Goal: Check status: Check status

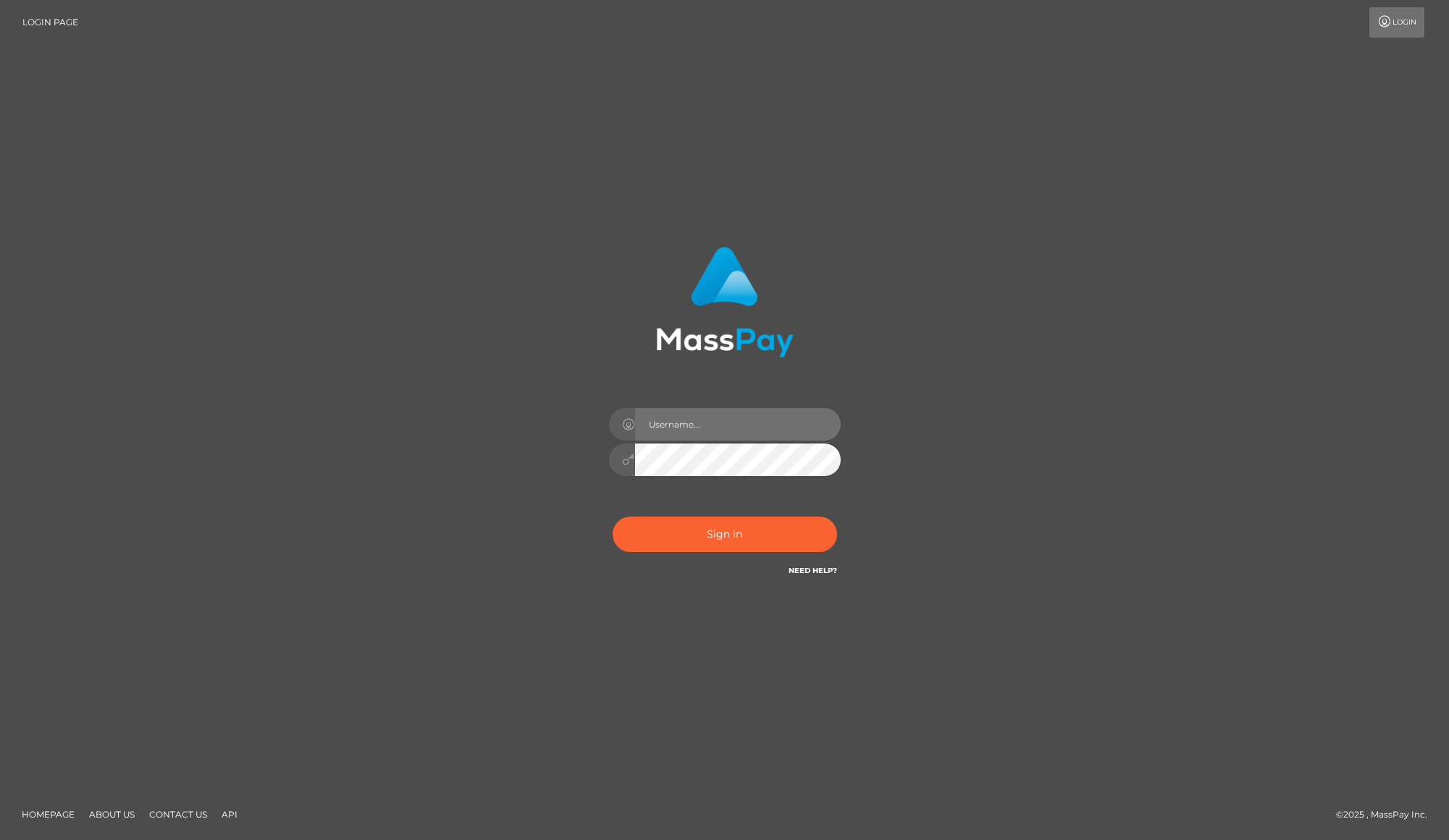
click at [735, 433] on input "text" at bounding box center [738, 424] width 206 height 33
click at [611, 302] on div at bounding box center [724, 296] width 380 height 121
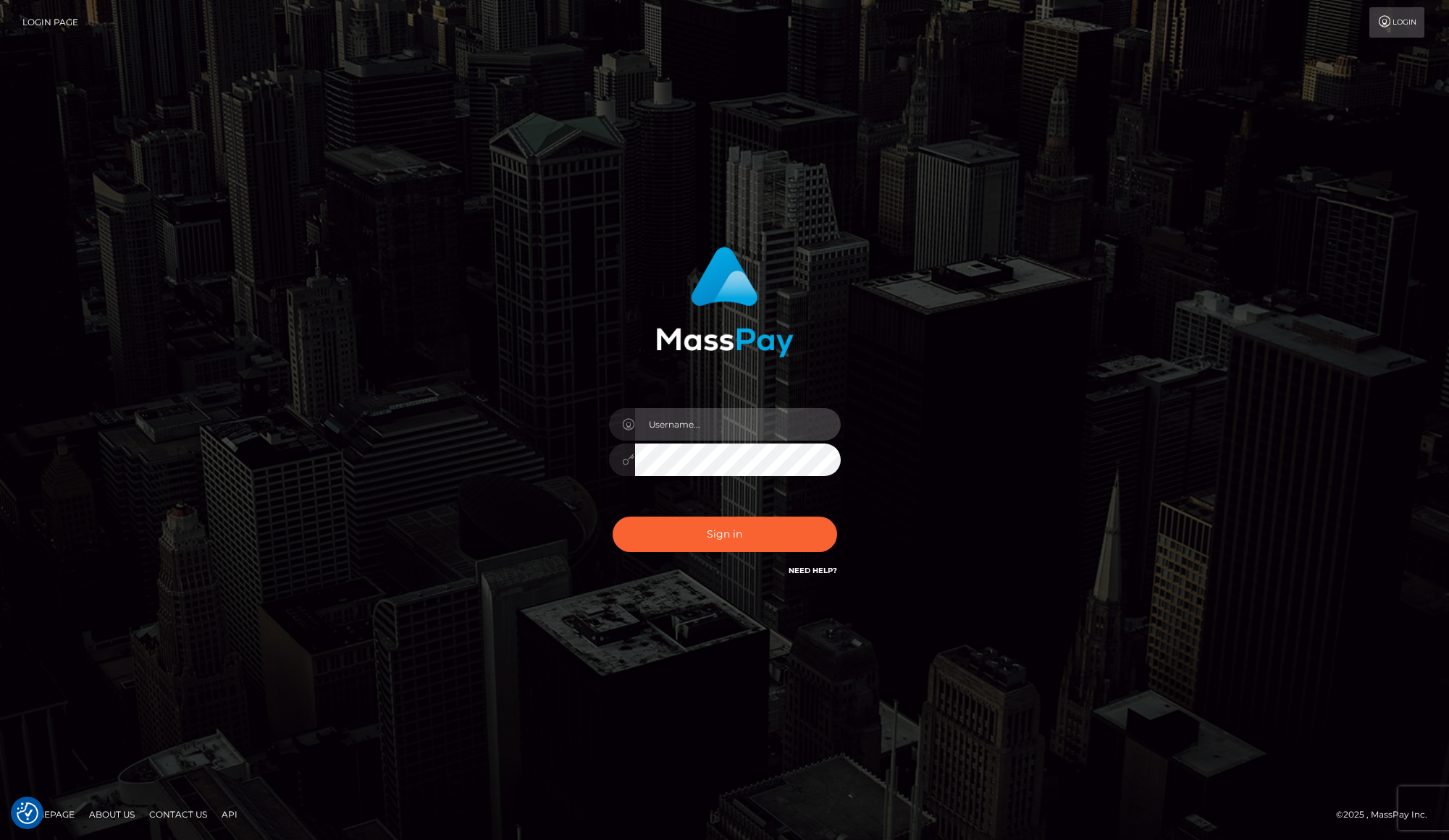
type input "[PERSON_NAME].[PERSON_NAME]"
click at [726, 437] on input "karl.cope" at bounding box center [738, 424] width 206 height 33
click at [938, 409] on div "karl.cope Sign in" at bounding box center [724, 420] width 826 height 369
click at [743, 539] on button "Sign in" at bounding box center [724, 534] width 225 height 35
click at [755, 539] on button "Sign in" at bounding box center [724, 534] width 225 height 35
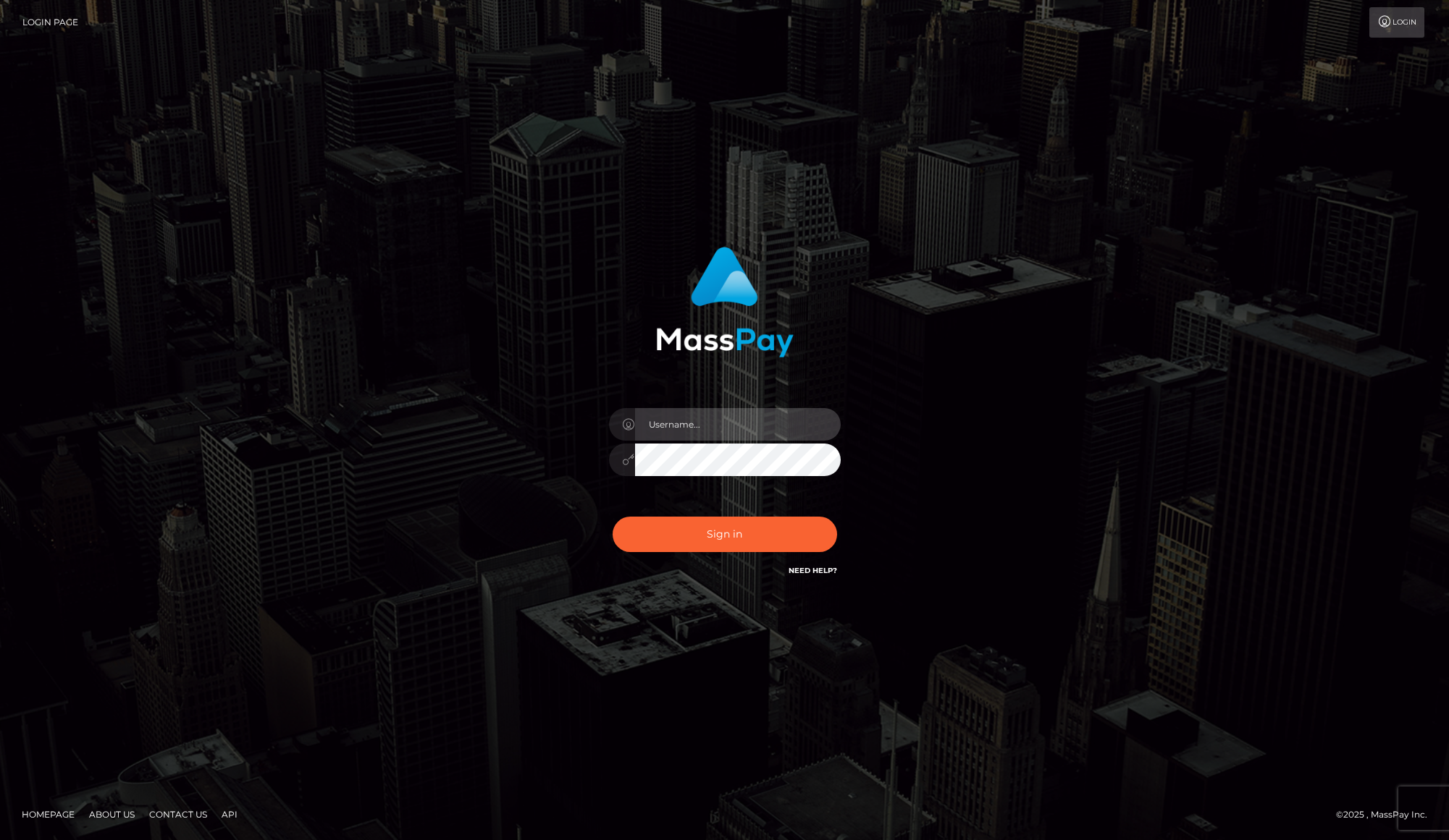
type input "karl.cope"
click at [756, 539] on button "Sign in" at bounding box center [724, 534] width 225 height 35
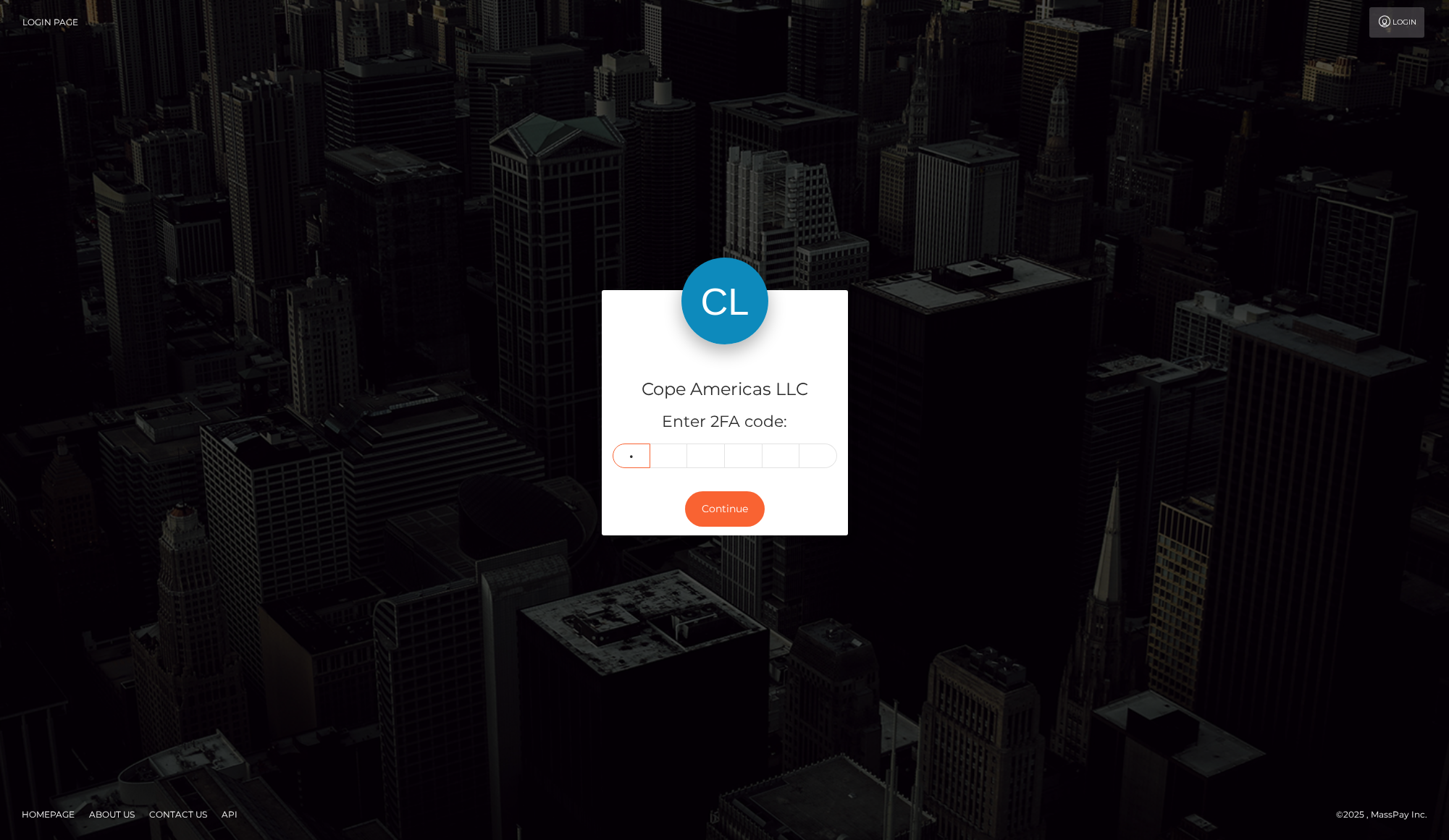
type input "3"
type input "9"
type input "3"
type input "9"
type input "8"
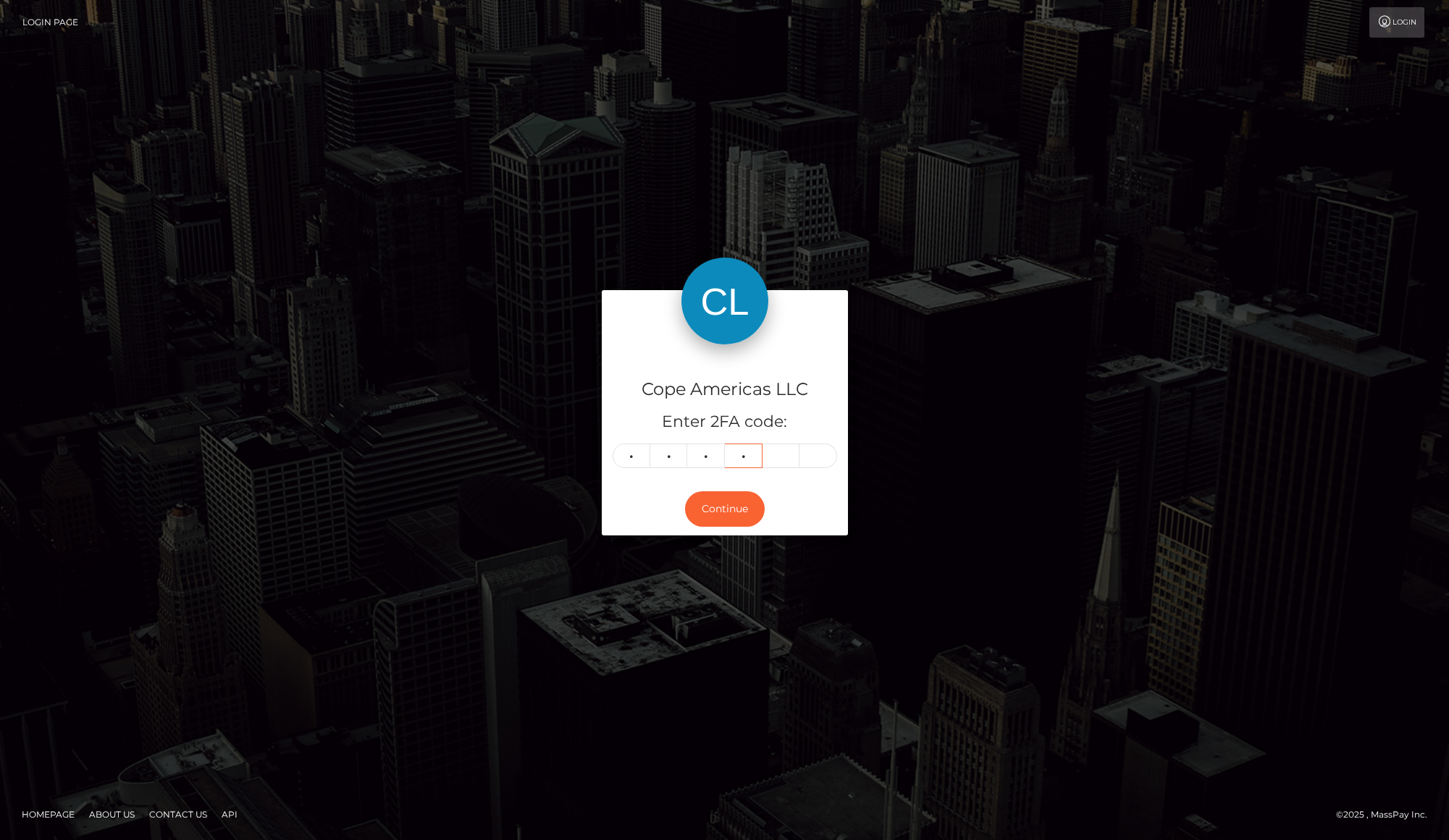
type input "0"
type input "4"
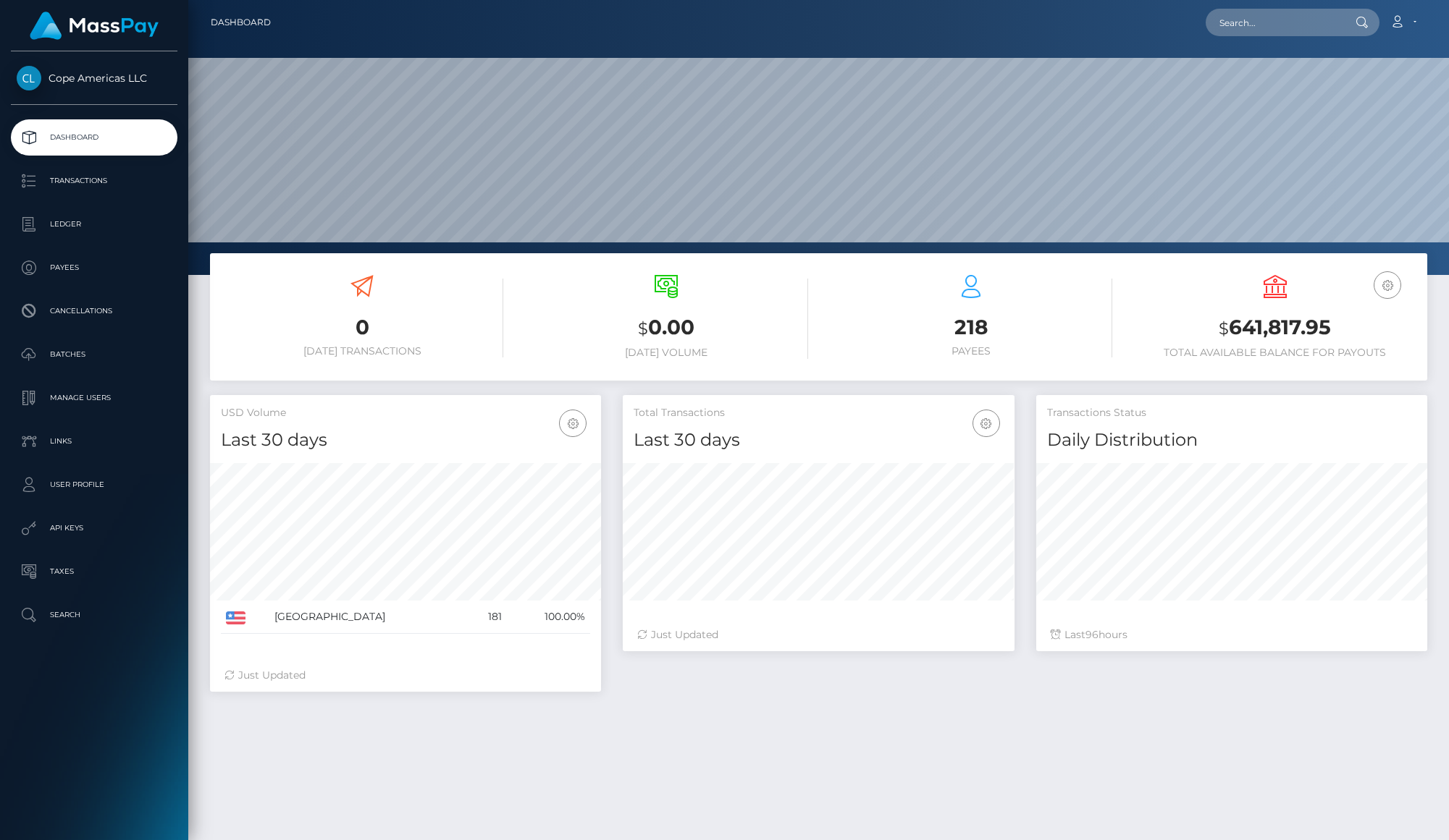
scroll to position [256, 391]
click at [125, 269] on p "Payees" at bounding box center [94, 268] width 155 height 22
click at [101, 272] on p "Payees" at bounding box center [94, 268] width 155 height 22
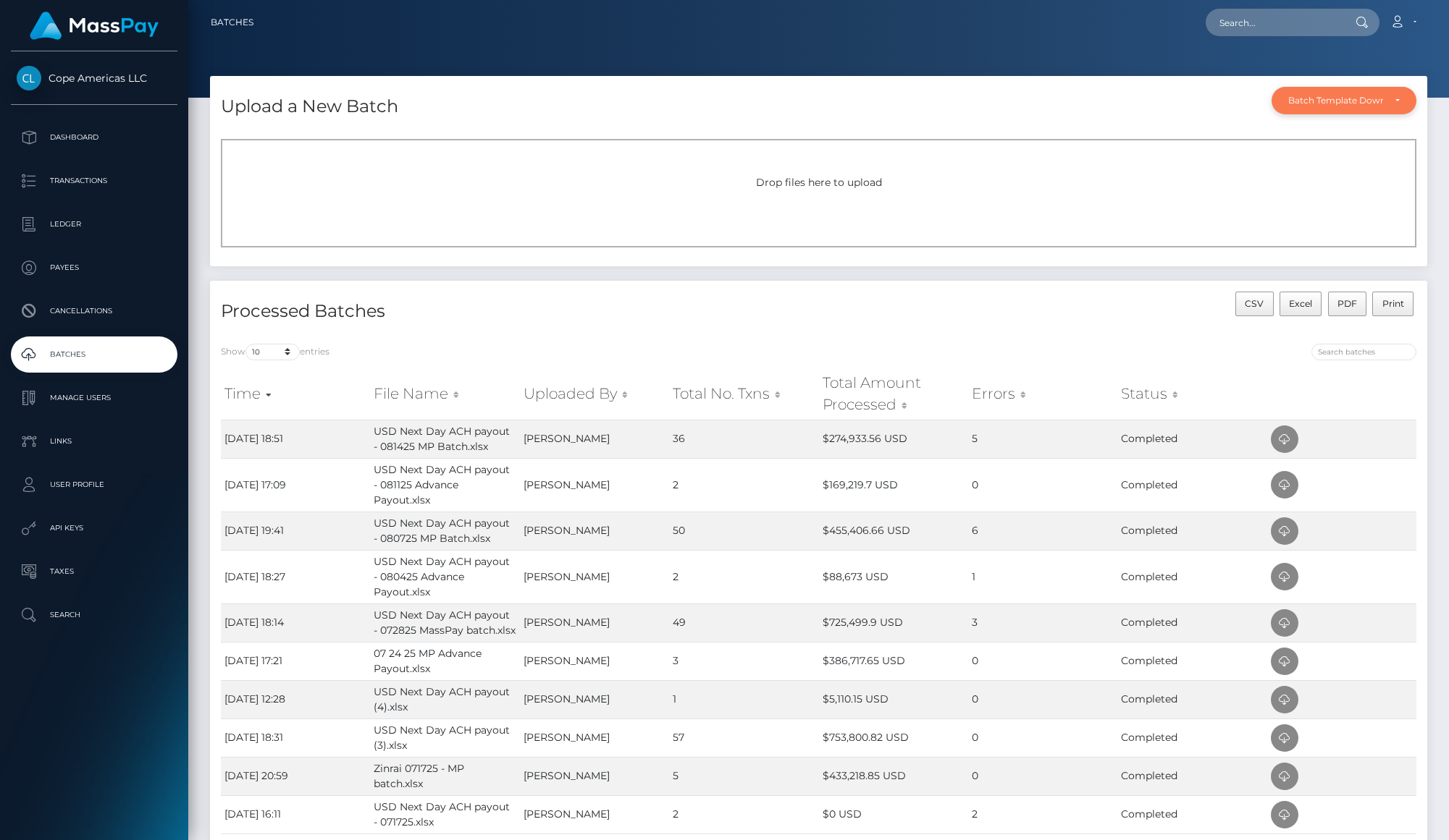
click at [1388, 104] on div "Batch Template Download" at bounding box center [1344, 100] width 111 height 12
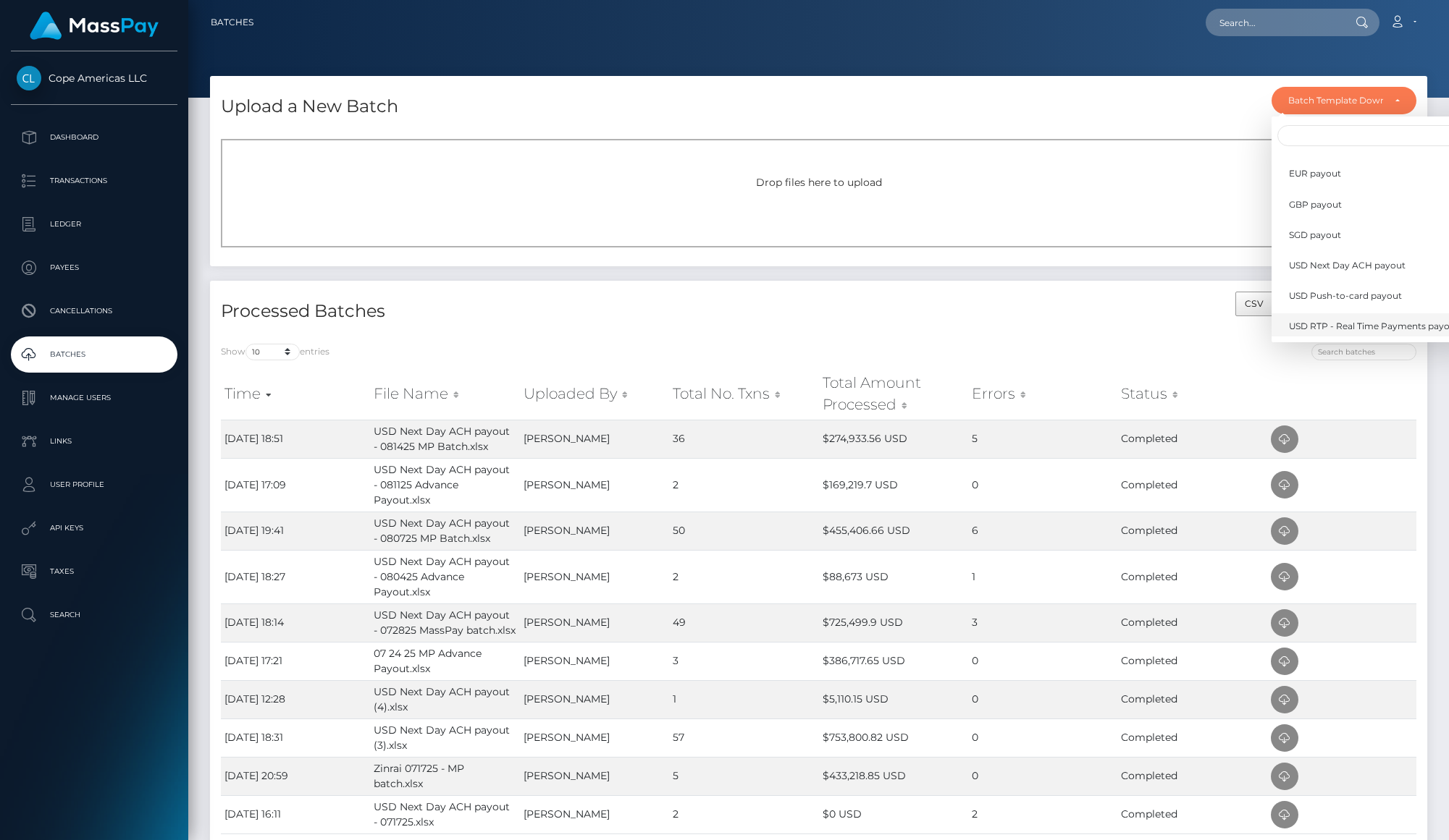
scroll to position [294, 0]
click at [1403, 271] on span "USD Next Day ACH payout" at bounding box center [1347, 269] width 117 height 13
select select "/batch_templates/USD Next Day ACH payout.xlsx"
select select
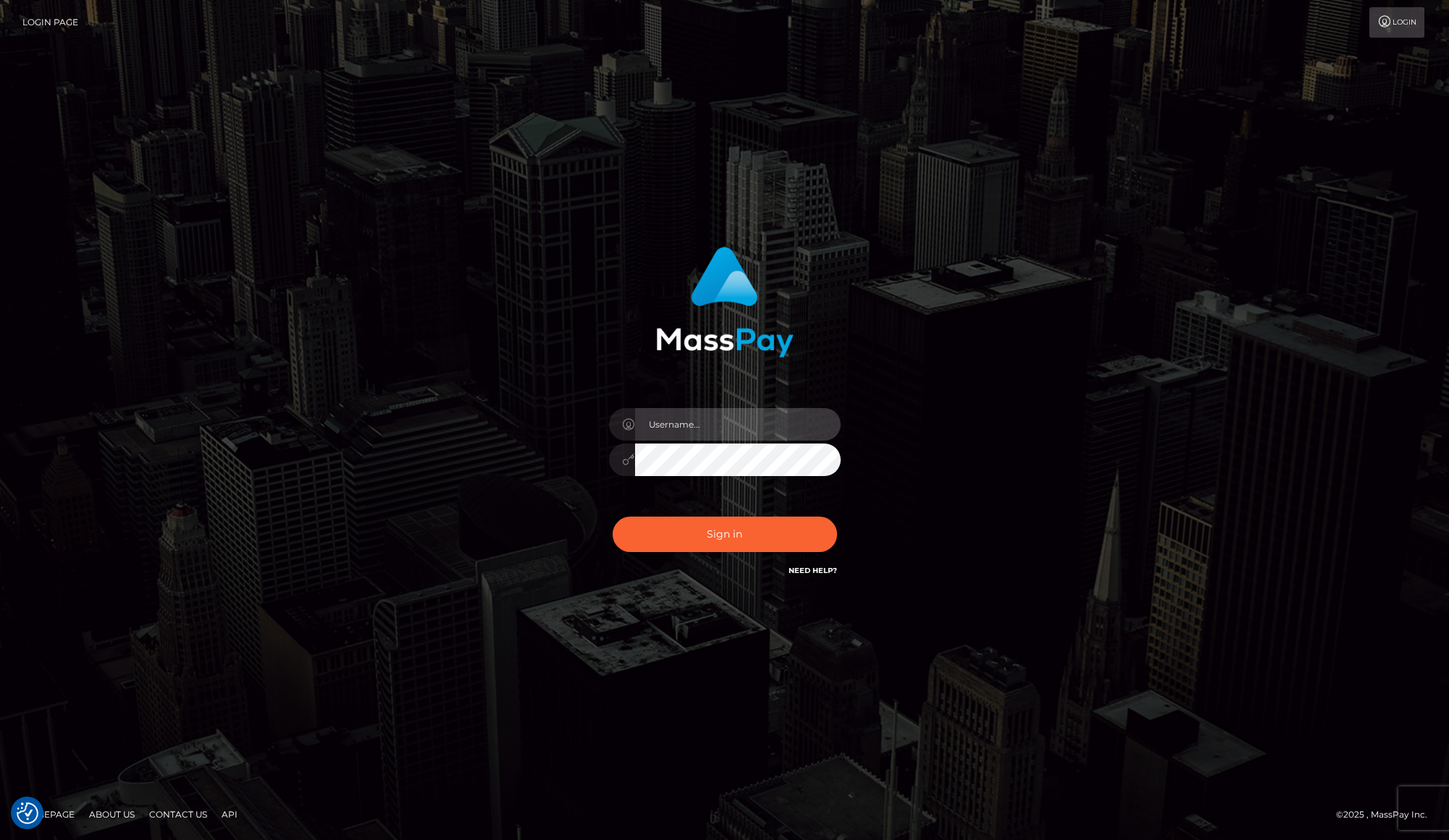
type input "[PERSON_NAME].[PERSON_NAME]"
click at [1089, 474] on div "karl.cope Sign in" at bounding box center [724, 420] width 826 height 369
click at [796, 525] on button "Sign in" at bounding box center [724, 534] width 225 height 35
click at [710, 543] on button "Sign in" at bounding box center [724, 534] width 225 height 35
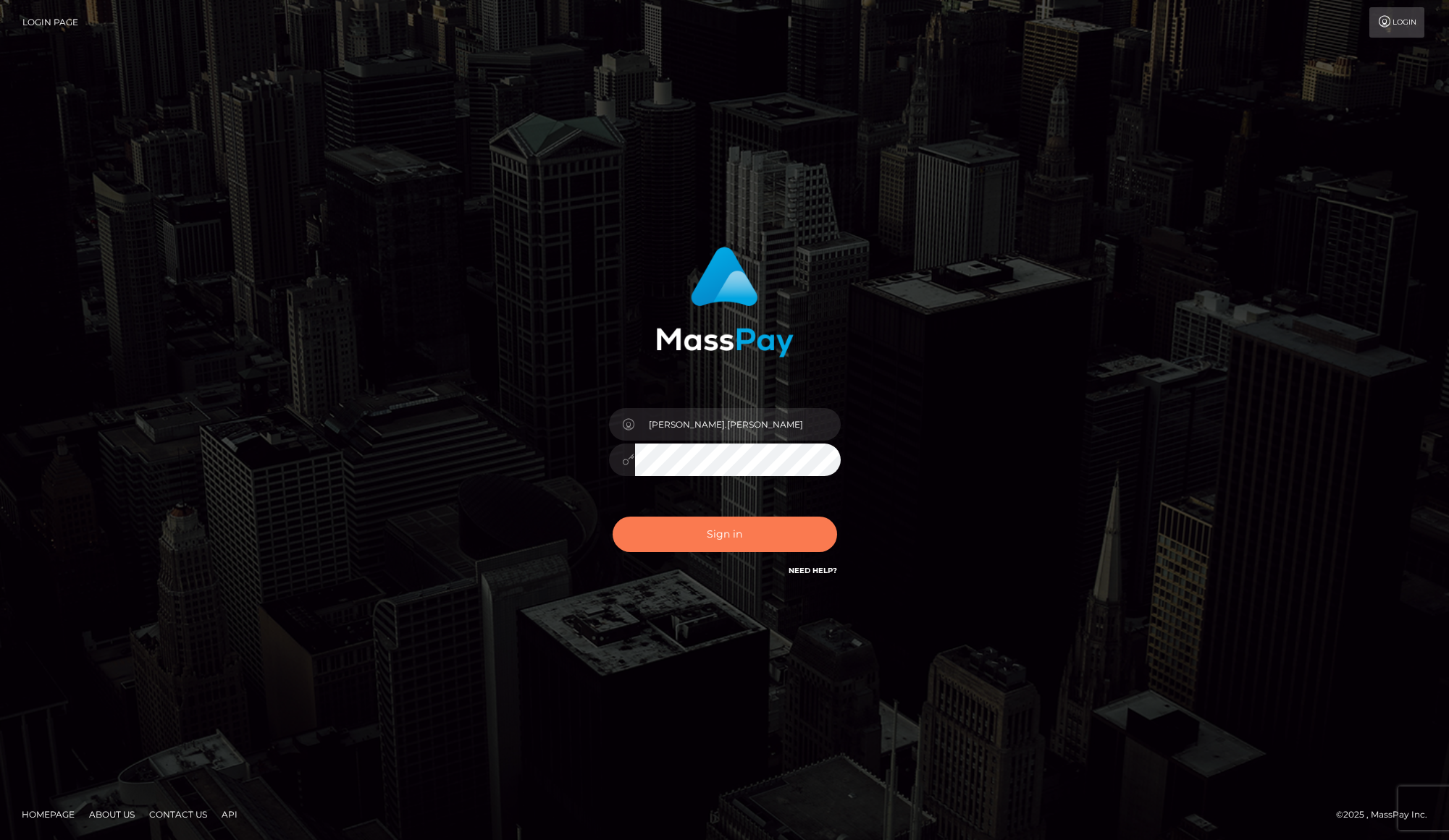
click at [732, 534] on button "Sign in" at bounding box center [724, 534] width 225 height 35
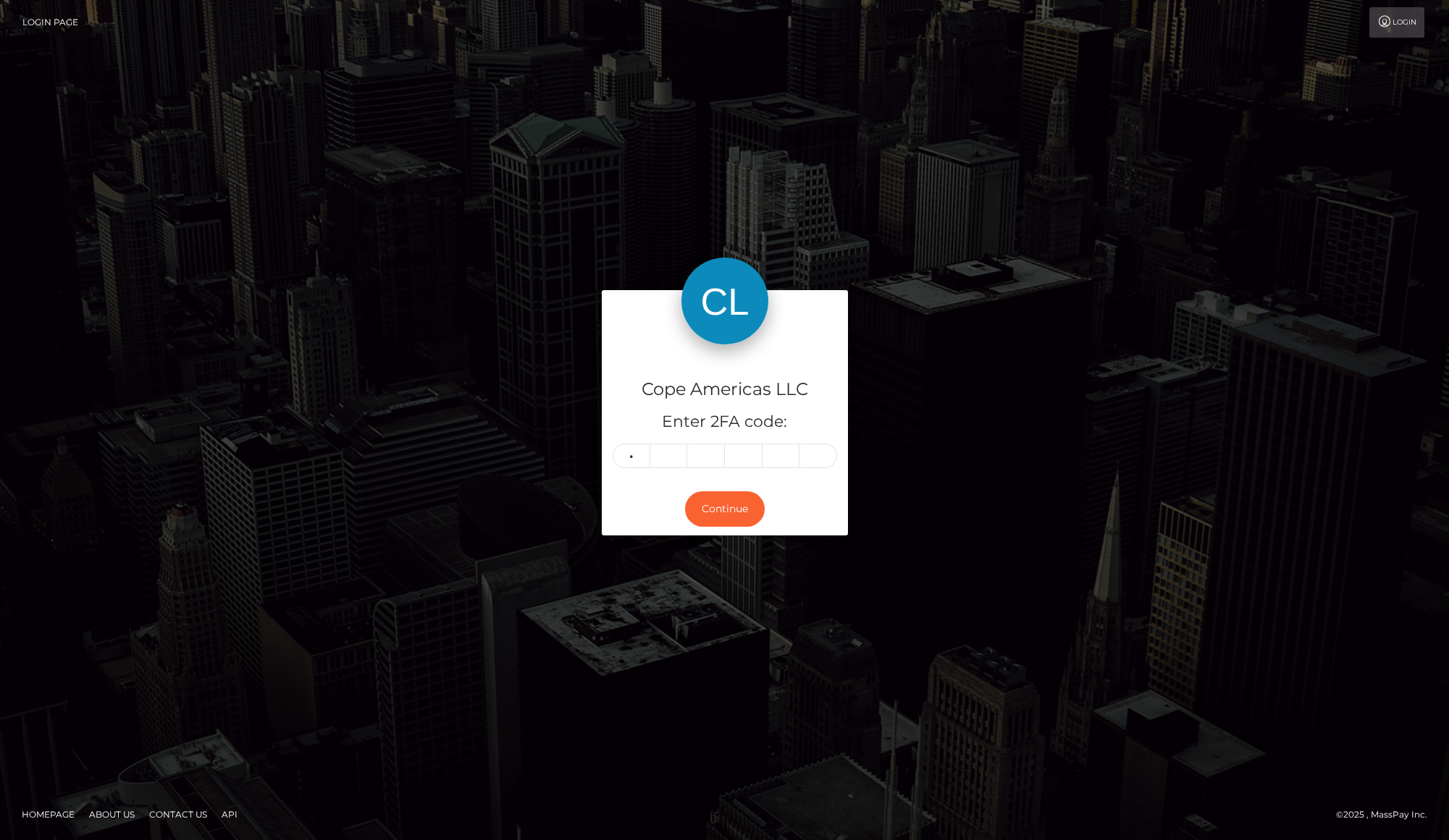
type input "6"
type input "7"
type input "6"
type input "2"
type input "0"
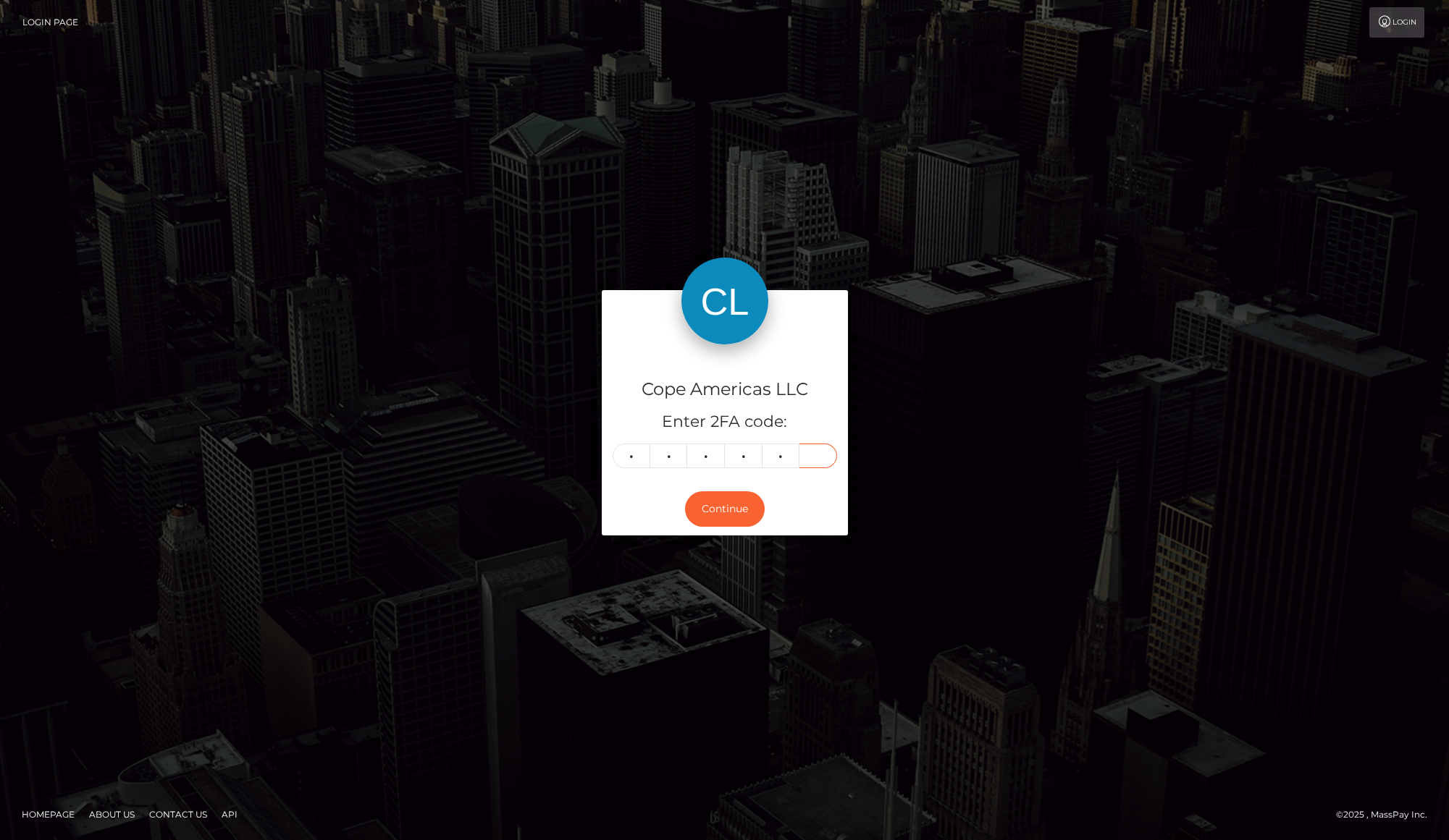
type input "5"
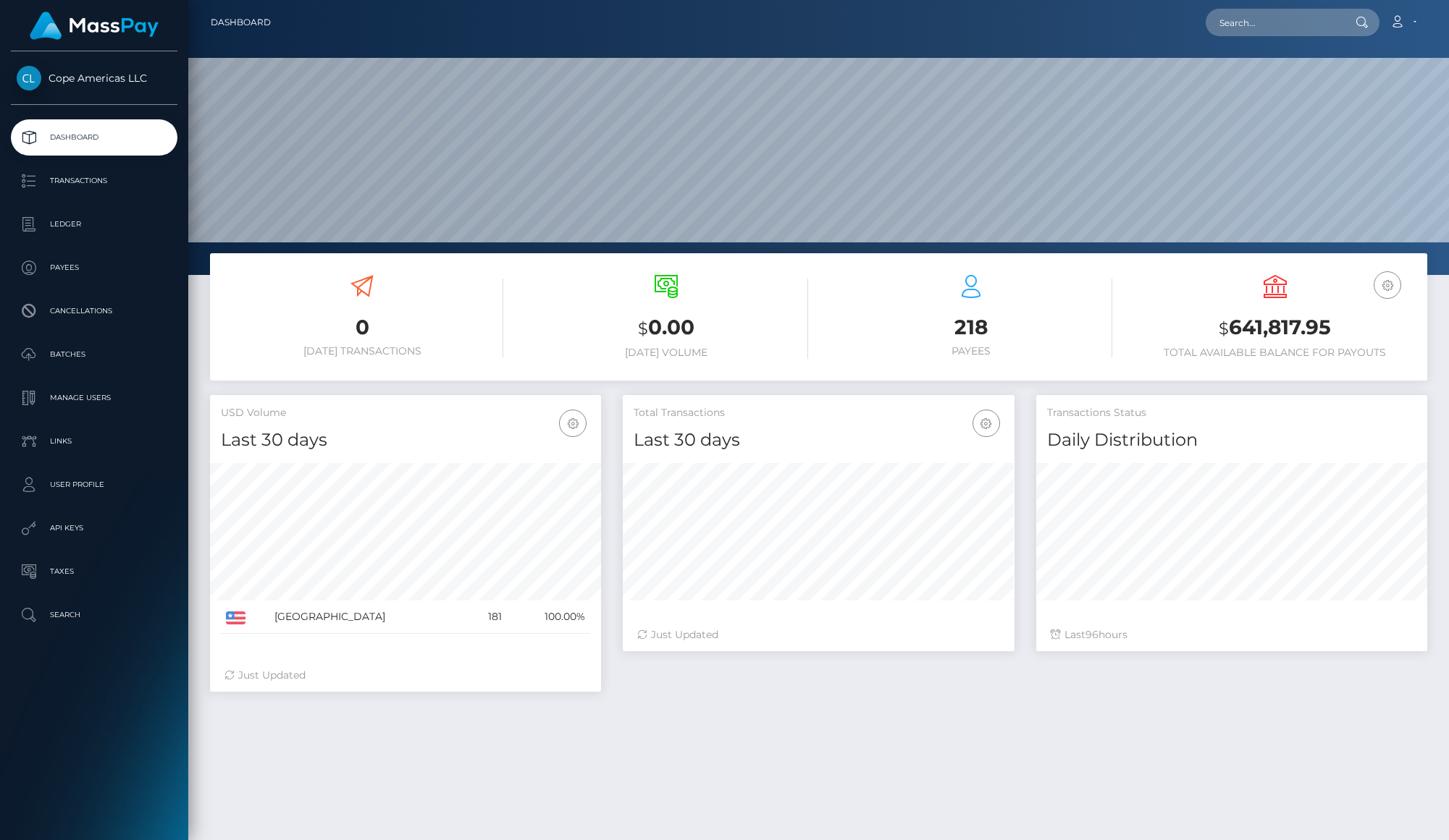
scroll to position [256, 391]
click at [1248, 27] on input "text" at bounding box center [1274, 22] width 136 height 27
type input "v"
paste input "66924"
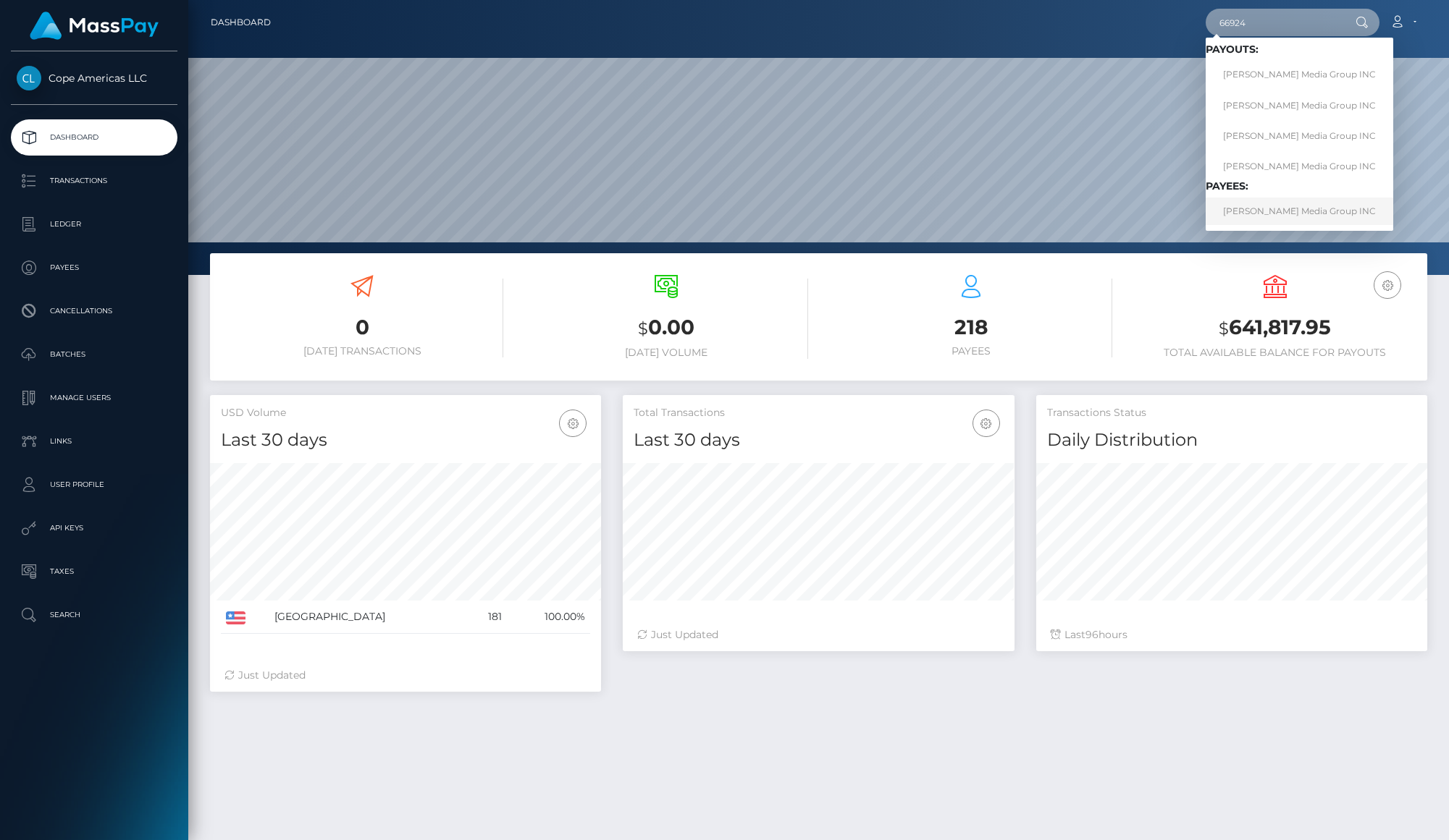
type input "66924"
click at [1277, 207] on link "Blanchard Media Group INC" at bounding box center [1299, 211] width 187 height 27
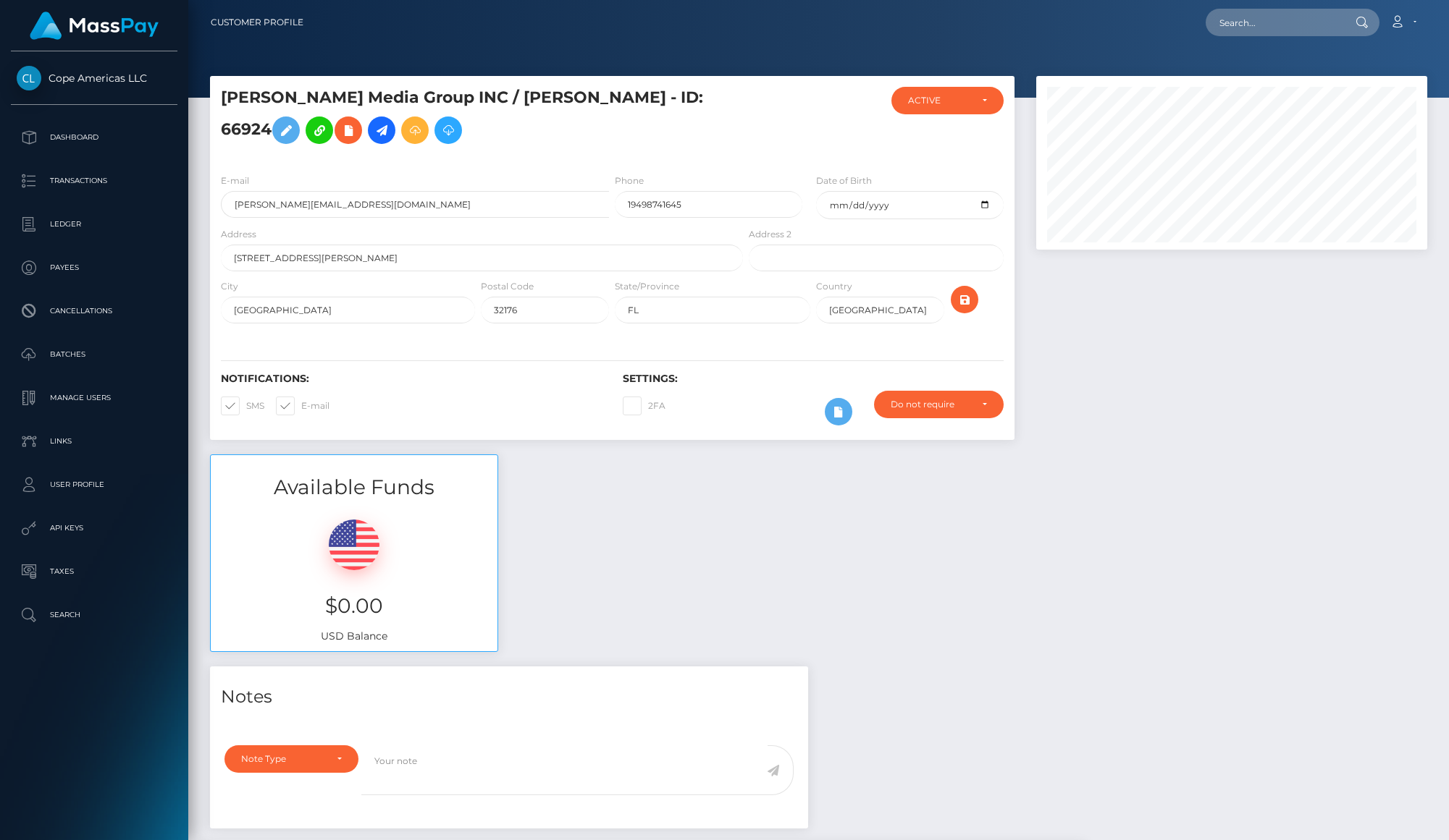
scroll to position [174, 391]
click at [110, 344] on p "Batches" at bounding box center [94, 355] width 155 height 22
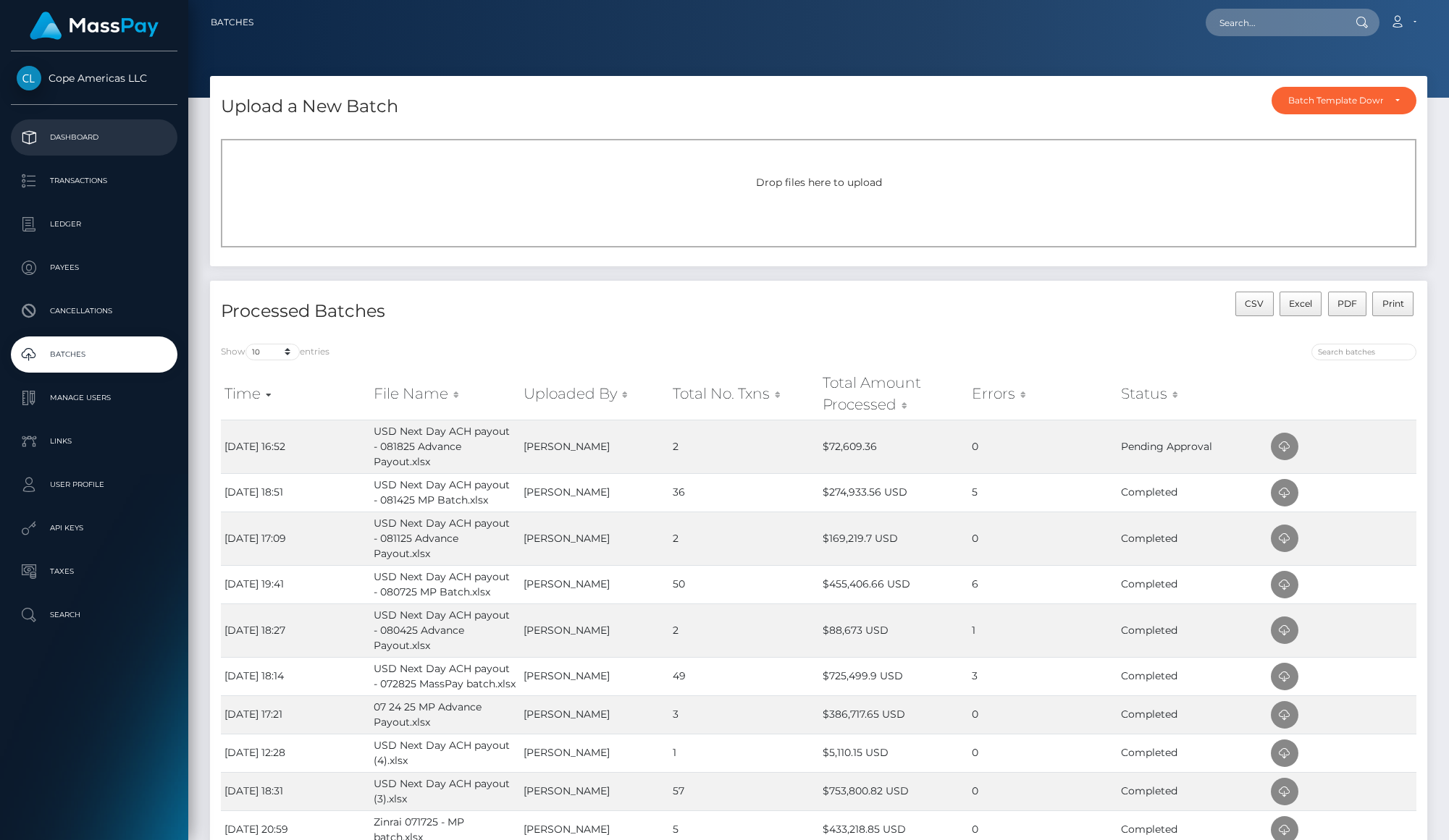
click at [145, 146] on p "Dashboard" at bounding box center [94, 138] width 155 height 22
